Goal: Communication & Community: Ask a question

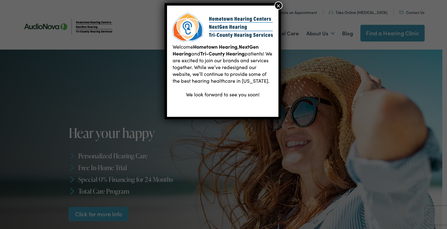
click at [280, 6] on button "×" at bounding box center [278, 6] width 8 height 8
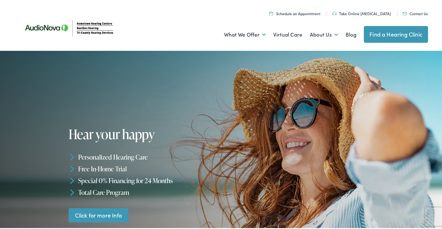
click at [417, 13] on link "Contact Us" at bounding box center [415, 12] width 25 height 5
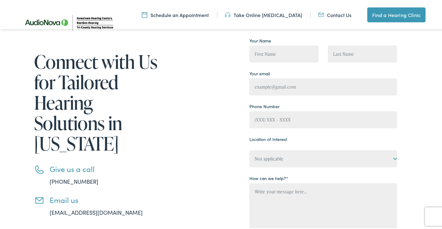
scroll to position [52, 0]
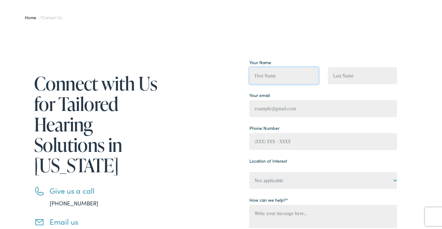
click at [278, 74] on input "Contact form" at bounding box center [284, 74] width 69 height 17
type input "Jade Shaw"
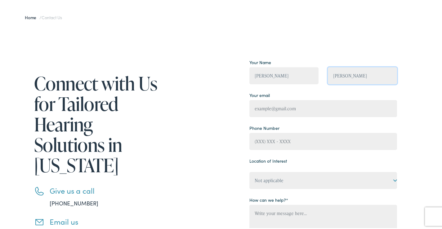
type input "Jade@webdesignsunit.com"
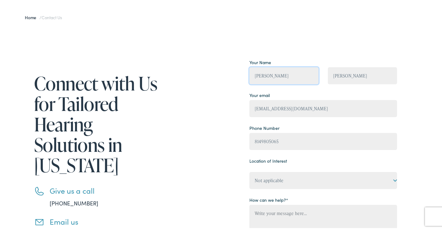
type input "(814) 980-5065"
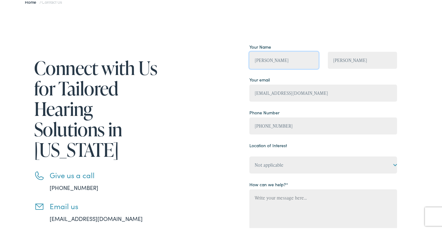
scroll to position [103, 0]
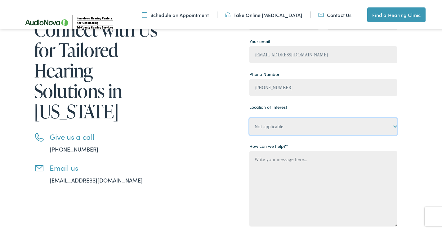
click at [292, 131] on select "Not applicable Tri-County Hearing Services – Belleview, FL Tri-County Hearing S…" at bounding box center [324, 125] width 148 height 17
select select "NextGen Hearing – St. Augustine"
click at [250, 117] on select "Not applicable Tri-County Hearing Services – Belleview, FL Tri-County Hearing S…" at bounding box center [324, 125] width 148 height 17
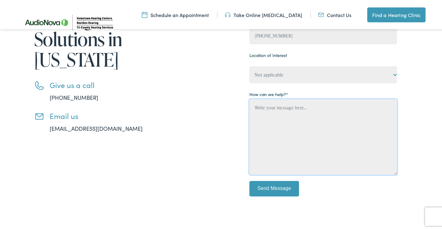
click at [287, 154] on textarea "Contact form" at bounding box center [324, 136] width 148 height 76
paste textarea "Beloved website owner, I’m Jade from Web Design Unit—creating sleek, secure, an…"
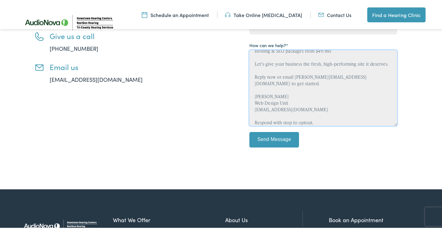
scroll to position [259, 0]
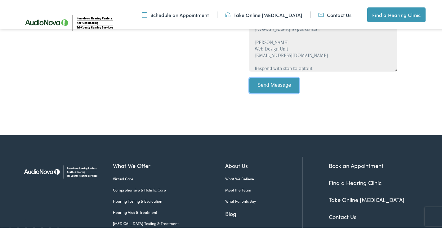
click at [268, 84] on input "Send Message" at bounding box center [275, 85] width 50 height 16
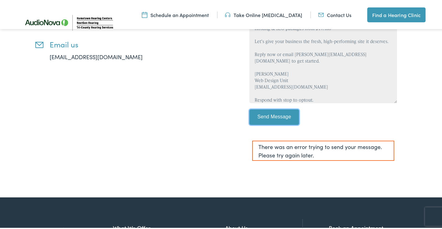
scroll to position [207, 0]
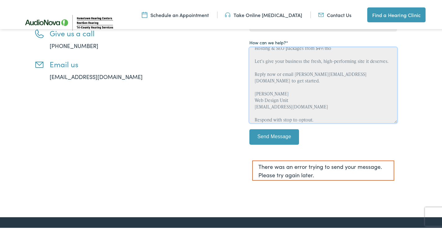
click at [295, 104] on textarea "Beloved website owner, I’m Jade from Web Design Unit—creating sleek, secure, an…" at bounding box center [324, 84] width 148 height 76
click at [296, 105] on textarea "Beloved website owner, I’m Jade from Web Design Unit—creating sleek, secure, an…" at bounding box center [324, 84] width 148 height 76
click at [292, 108] on textarea "Beloved website owner, I’m Jade from Web Design Unit—creating sleek, secure, an…" at bounding box center [324, 84] width 148 height 76
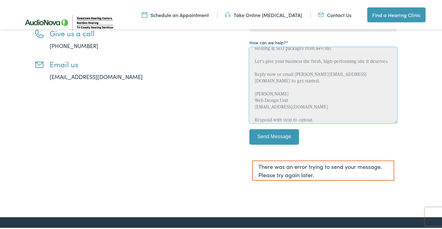
click at [292, 108] on textarea "Beloved website owner, I’m Jade from Web Design Unit—creating sleek, secure, an…" at bounding box center [324, 84] width 148 height 76
type textarea "Beloved website owner, I’m Jade from Web Design Unit—creating sleek, secure, an…"
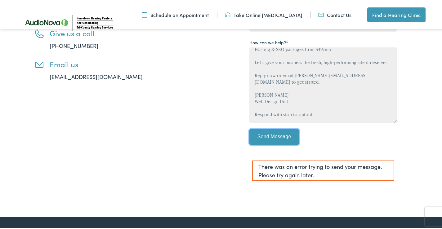
click at [277, 134] on input "Send Message" at bounding box center [275, 136] width 50 height 16
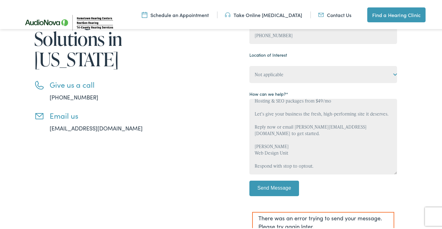
scroll to position [155, 0]
click at [271, 188] on input "Send Message" at bounding box center [275, 188] width 50 height 16
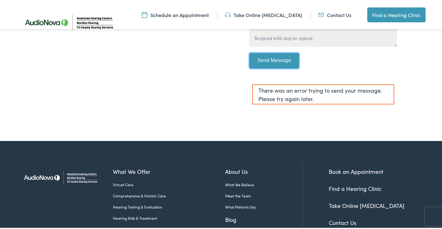
scroll to position [310, 0]
